Goal: Transaction & Acquisition: Purchase product/service

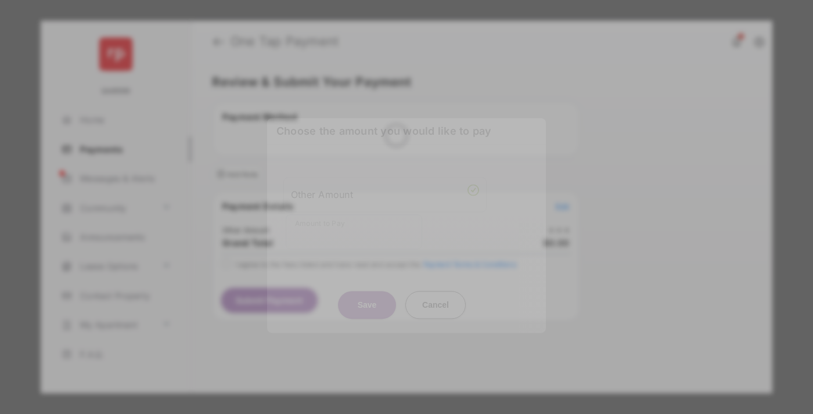
click at [385, 185] on div "Other Amount" at bounding box center [385, 195] width 188 height 20
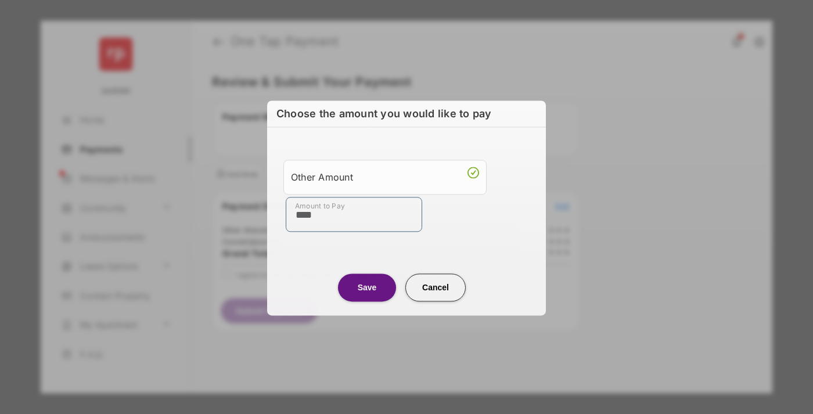
type input "****"
click at [367, 287] on button "Save" at bounding box center [367, 288] width 58 height 28
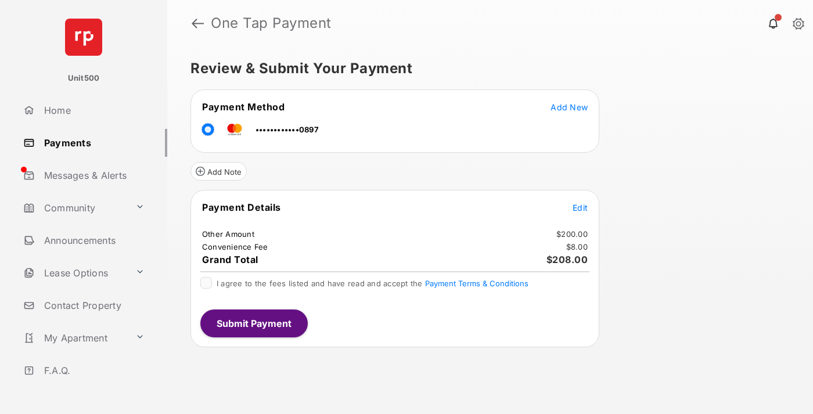
click at [580, 207] on span "Edit" at bounding box center [580, 208] width 15 height 10
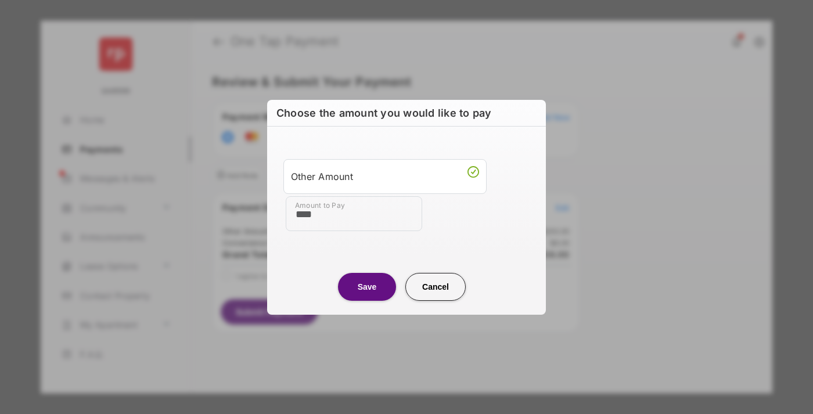
click at [367, 286] on button "Save" at bounding box center [367, 287] width 58 height 28
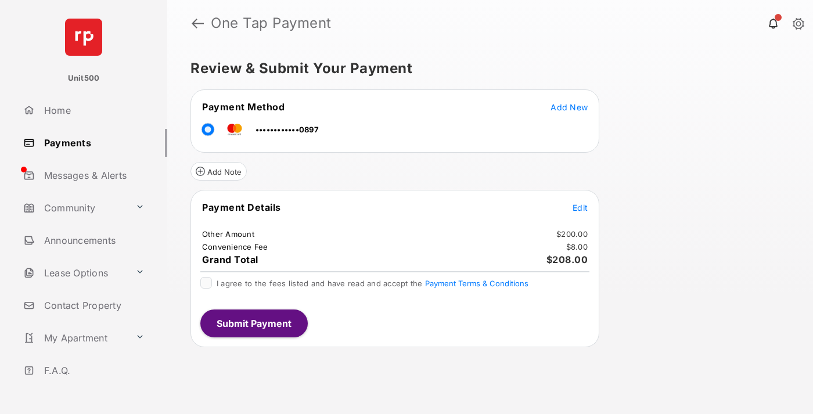
click at [253, 323] on button "Submit Payment" at bounding box center [253, 324] width 107 height 28
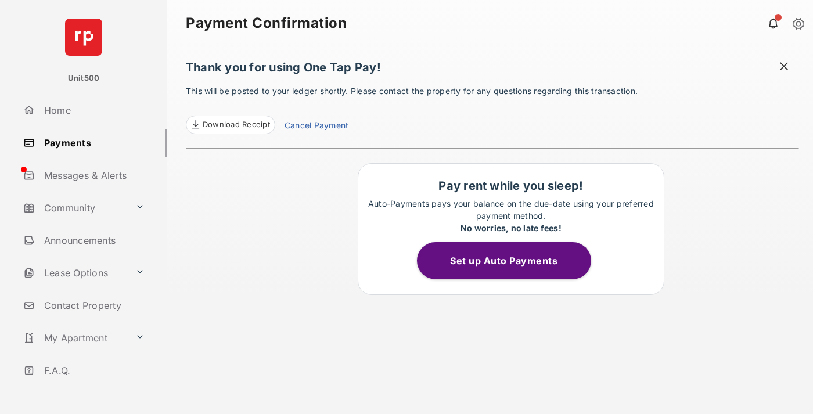
click at [784, 67] on span at bounding box center [784, 67] width 12 height 15
